Goal: Complete application form

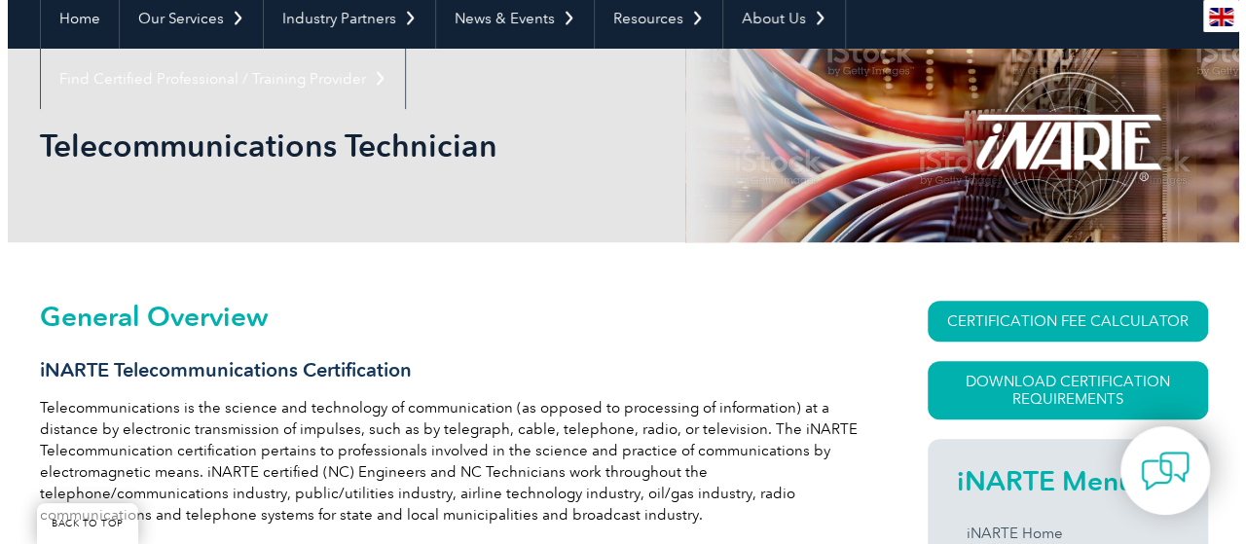
scroll to position [292, 0]
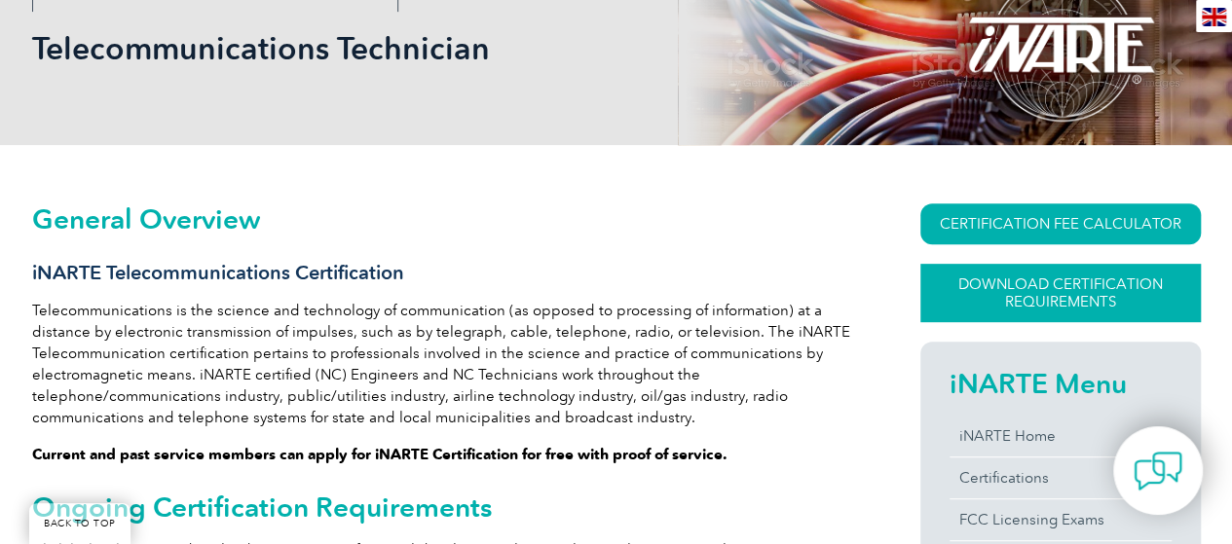
click at [983, 295] on link "Download Certification Requirements" at bounding box center [1060, 293] width 280 height 58
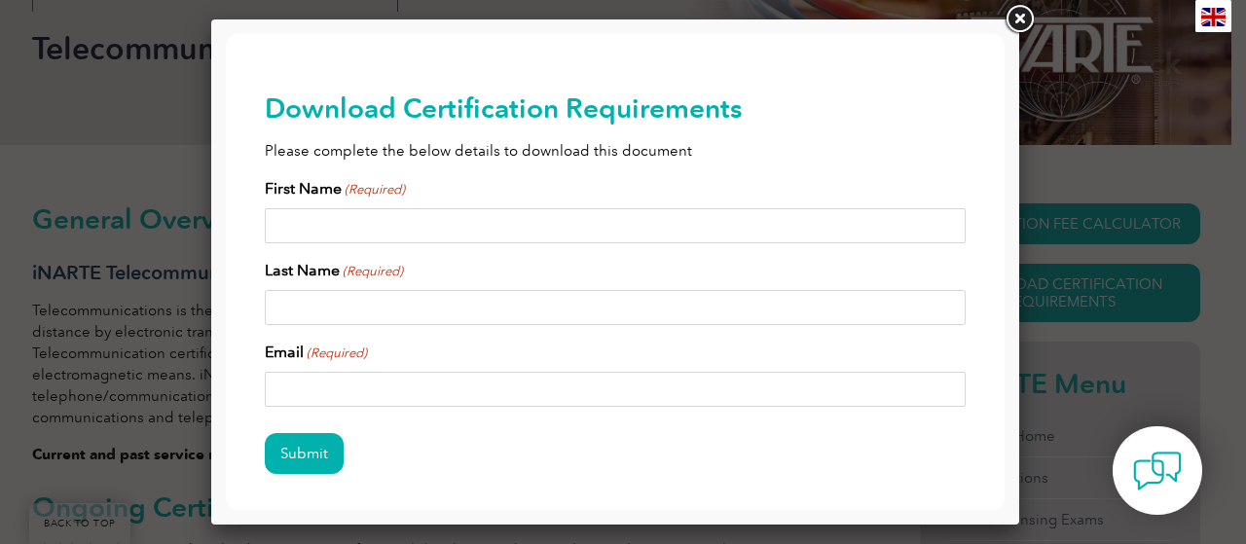
scroll to position [0, 0]
click at [635, 219] on input "First Name (Required)" at bounding box center [615, 225] width 701 height 35
type input "Alaa"
type input "Aldawod"
click at [356, 383] on input "Email (Required)" at bounding box center [615, 389] width 701 height 35
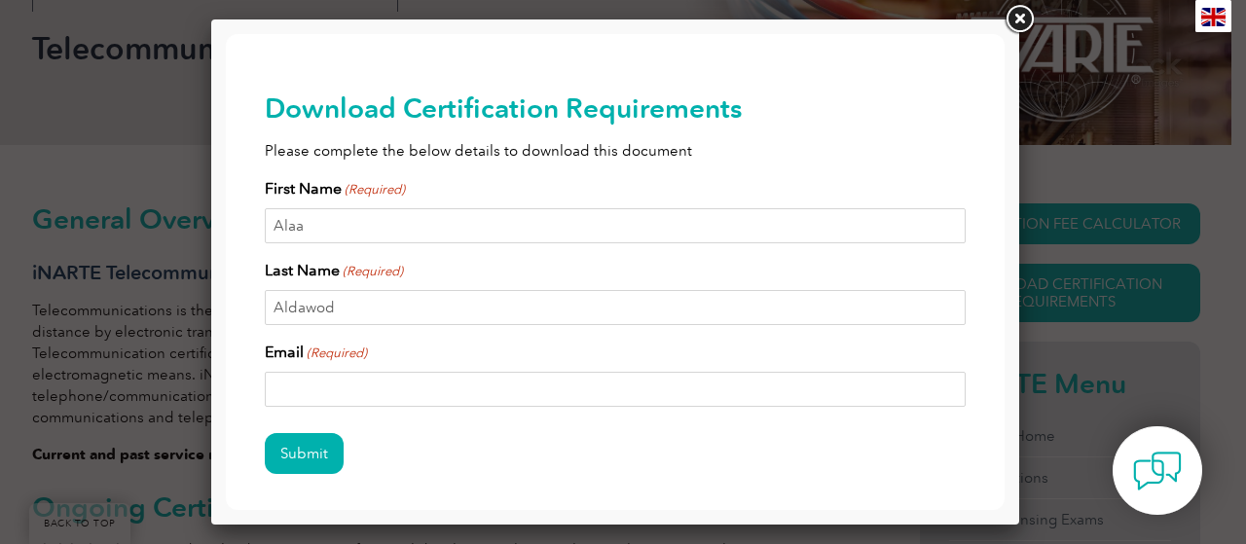
type input "alaad5023@gmail.com"
click at [342, 235] on input "Alaa" at bounding box center [615, 225] width 701 height 35
type input "Alaa M. A."
click at [296, 452] on input "Submit" at bounding box center [304, 453] width 79 height 41
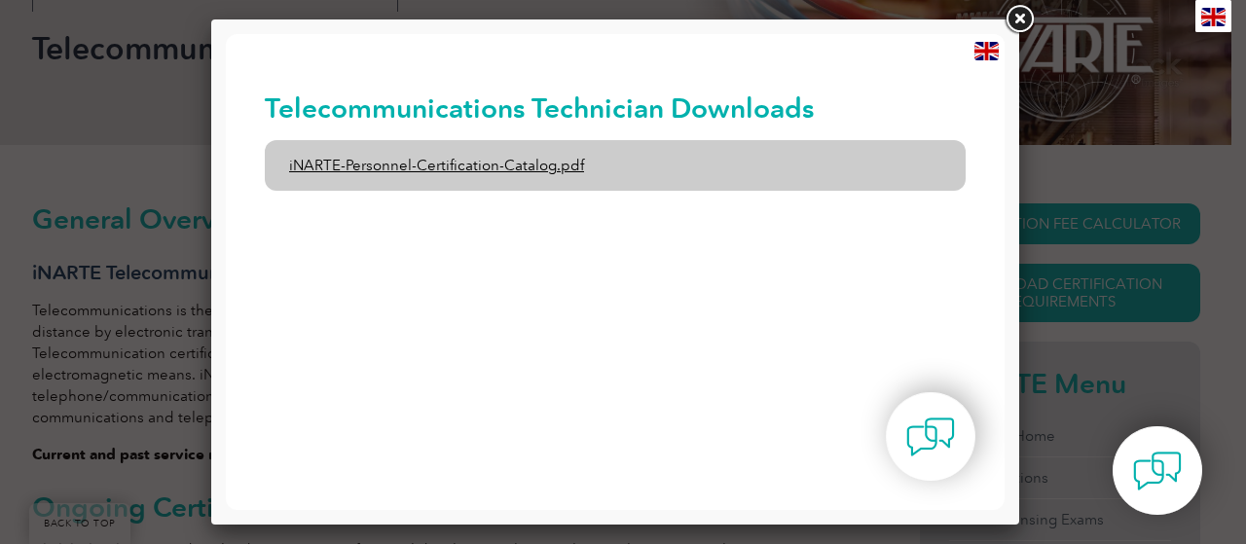
click at [509, 168] on link "iNARTE-Personnel-Certification-Catalog.pdf" at bounding box center [615, 165] width 701 height 51
click at [448, 170] on link "iNARTE-Personnel-Certification-Catalog.pdf" at bounding box center [615, 165] width 701 height 51
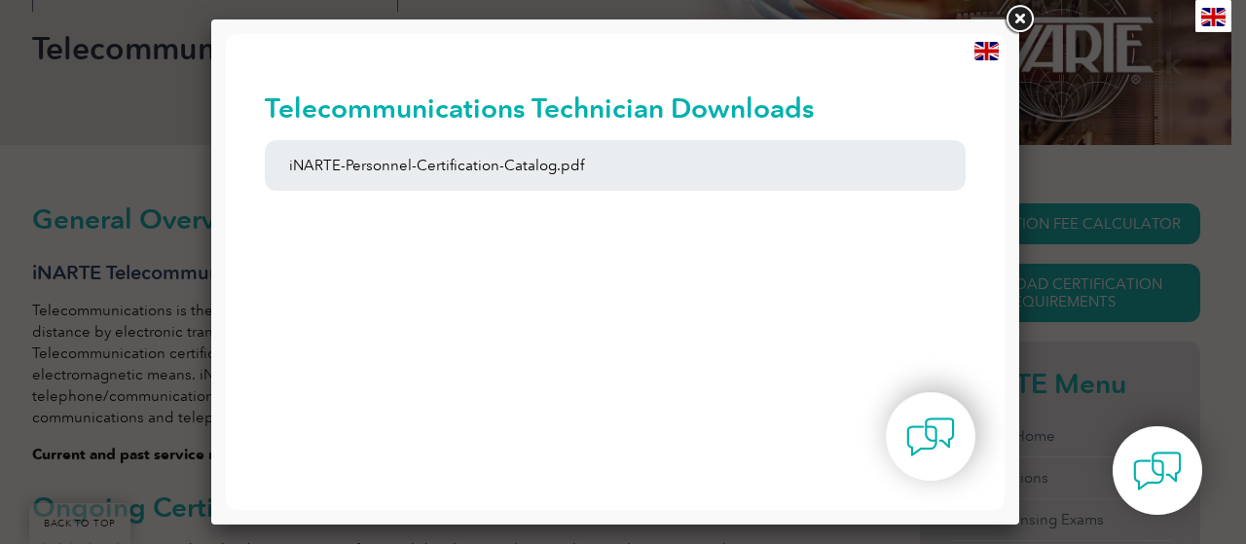
click at [1017, 20] on link at bounding box center [1019, 19] width 35 height 35
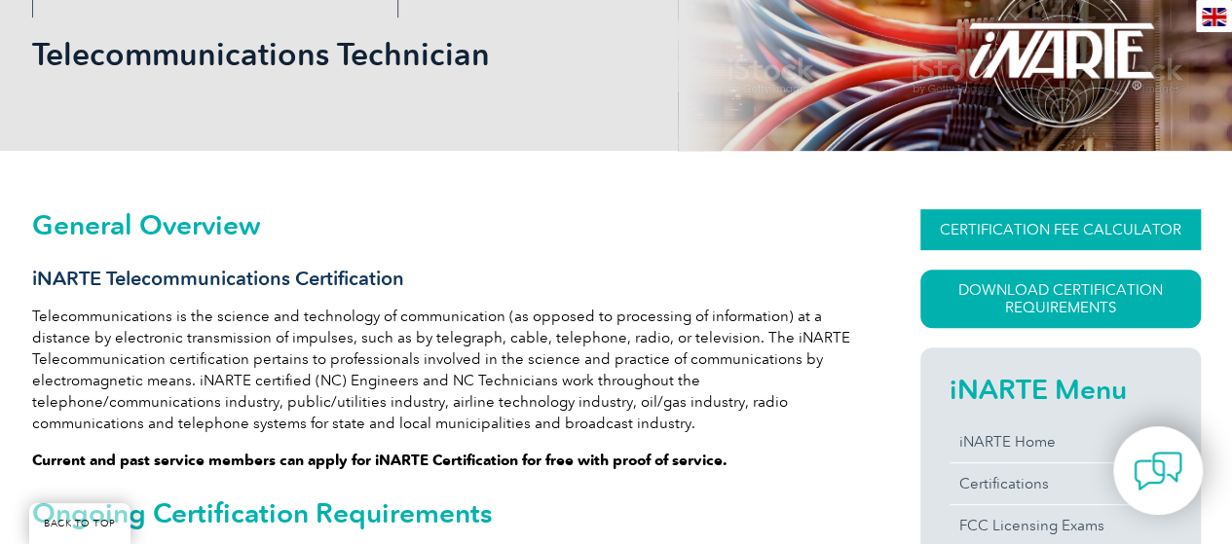
scroll to position [292, 0]
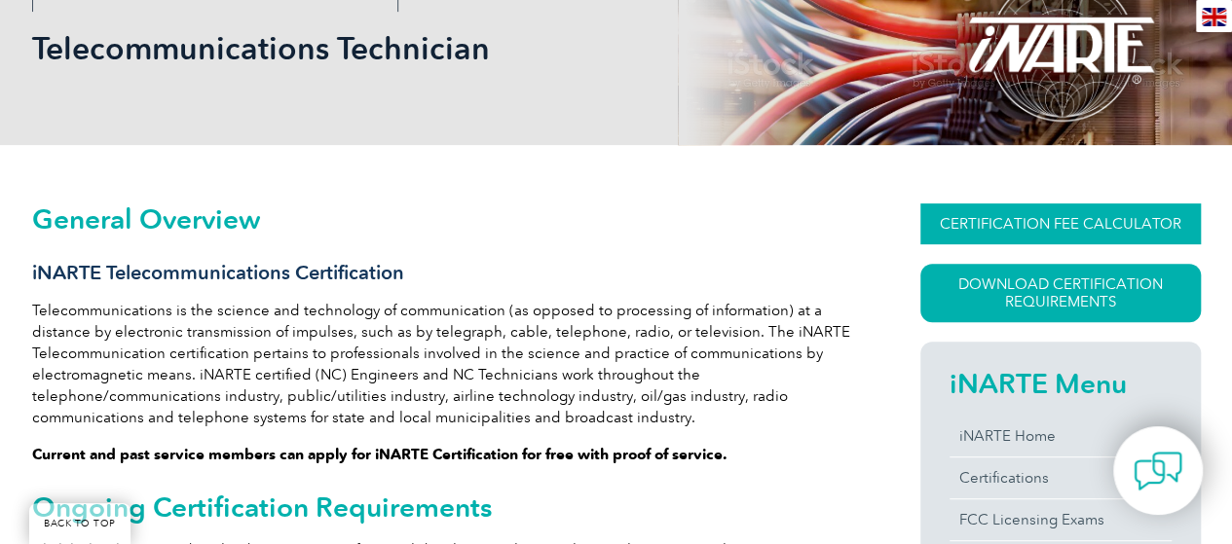
click at [1044, 213] on link "CERTIFICATION FEE CALCULATOR" at bounding box center [1060, 223] width 280 height 41
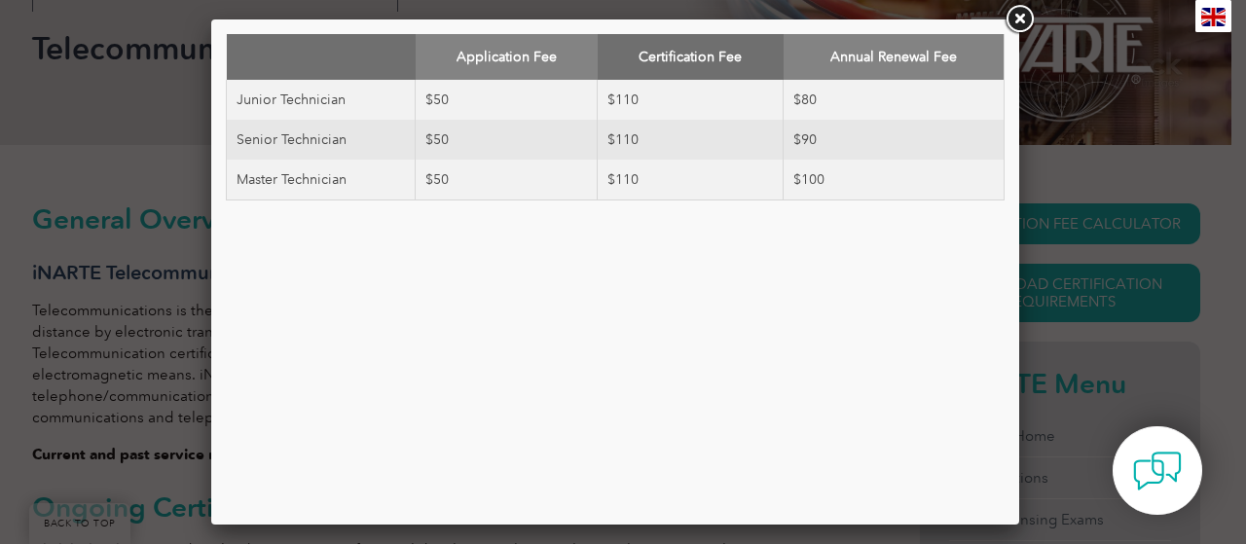
click at [1015, 20] on link at bounding box center [1019, 19] width 35 height 35
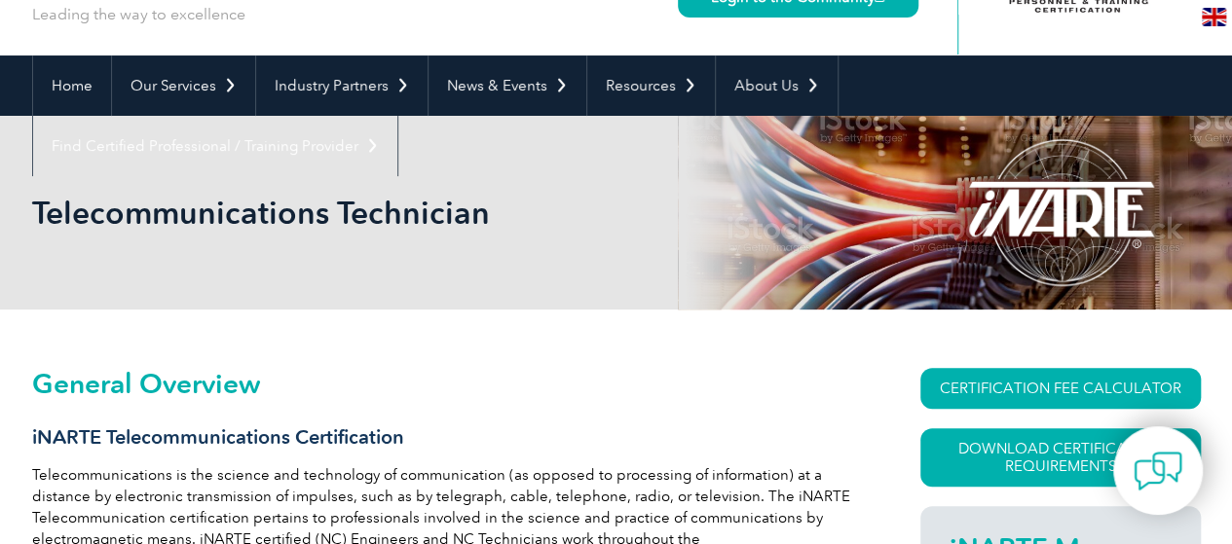
scroll to position [97, 0]
